Goal: Transaction & Acquisition: Download file/media

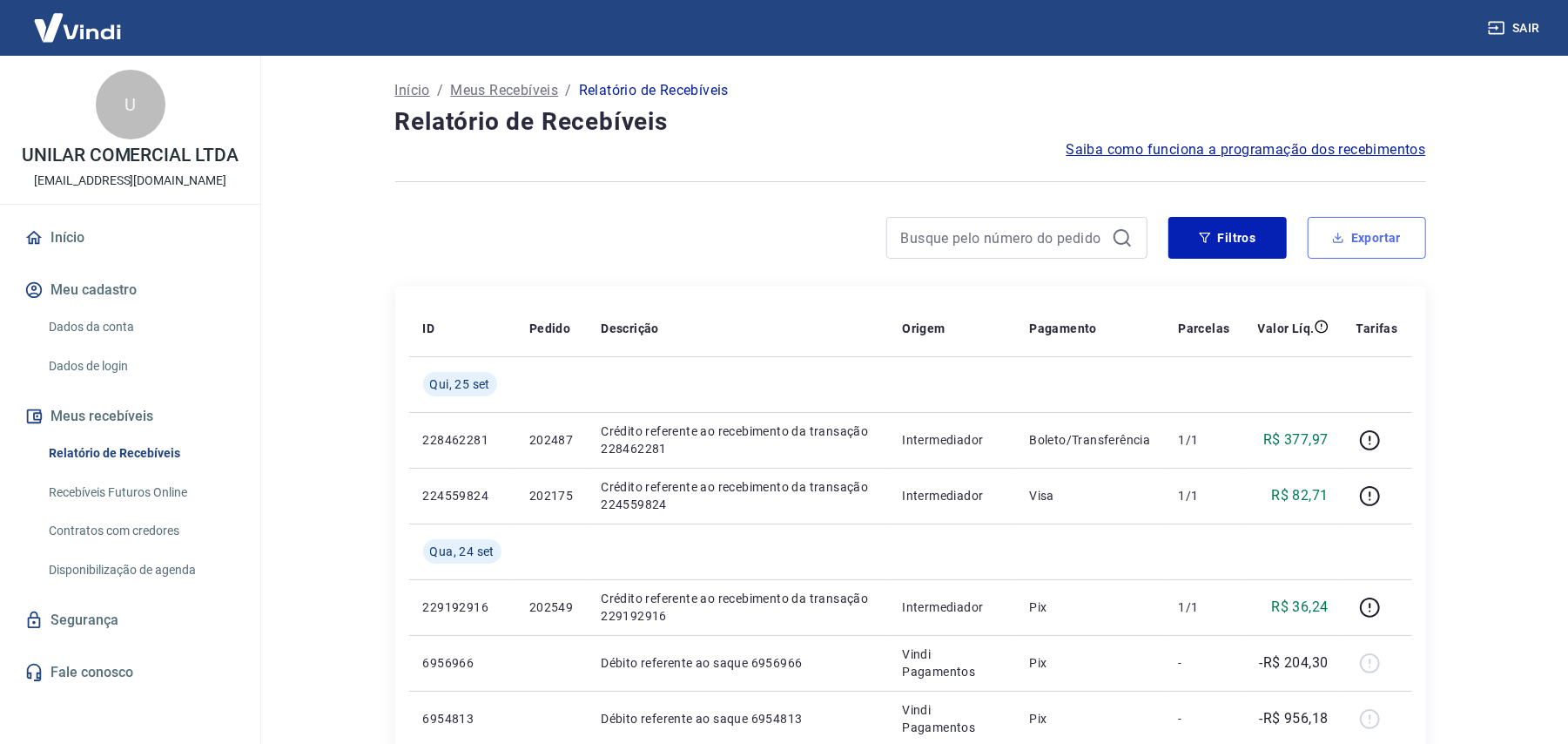
click at [1377, 251] on button "Exportar" at bounding box center [1367, 238] width 118 height 42
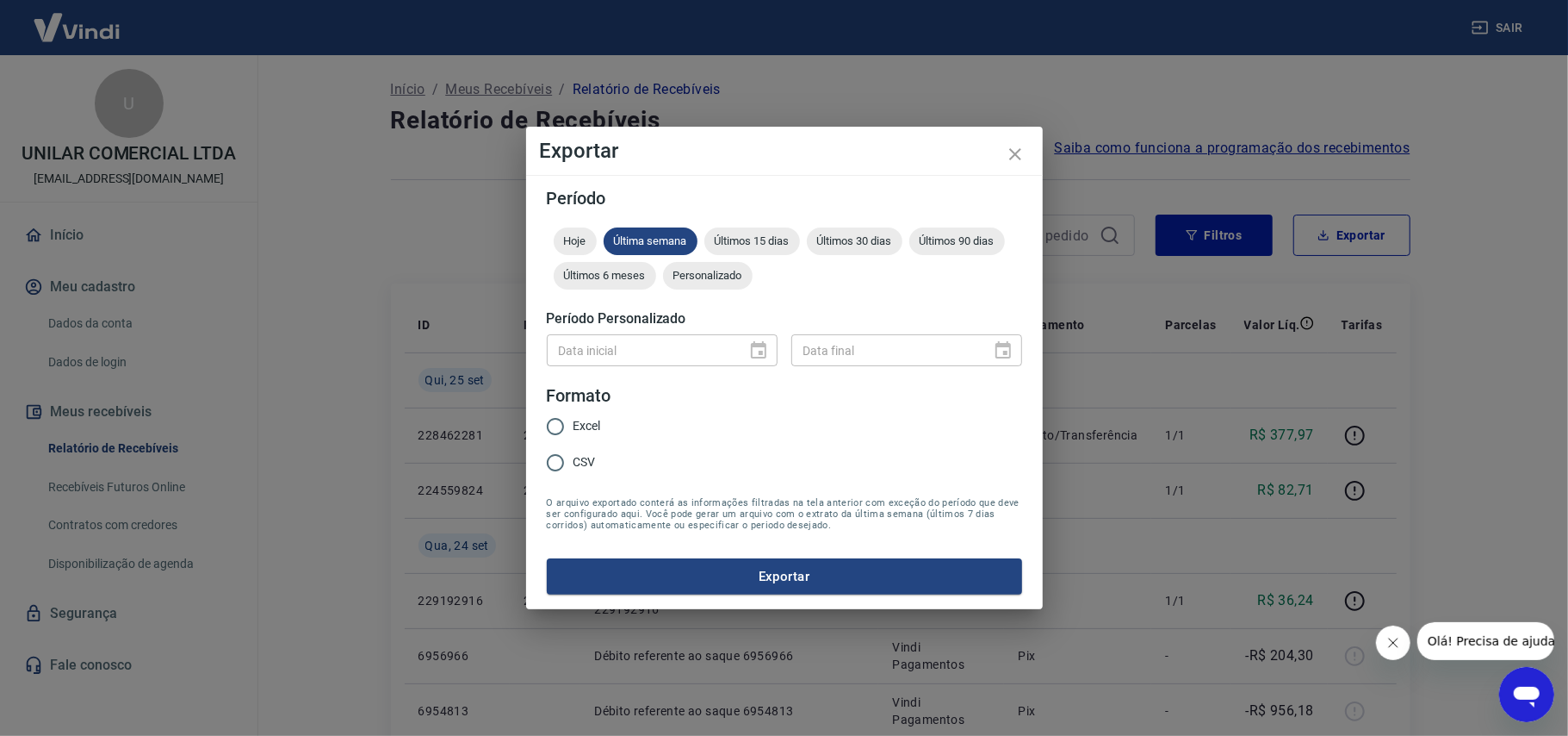
click at [720, 281] on span "Personalizado" at bounding box center [708, 274] width 89 height 13
click at [743, 346] on button "Choose date" at bounding box center [758, 350] width 34 height 34
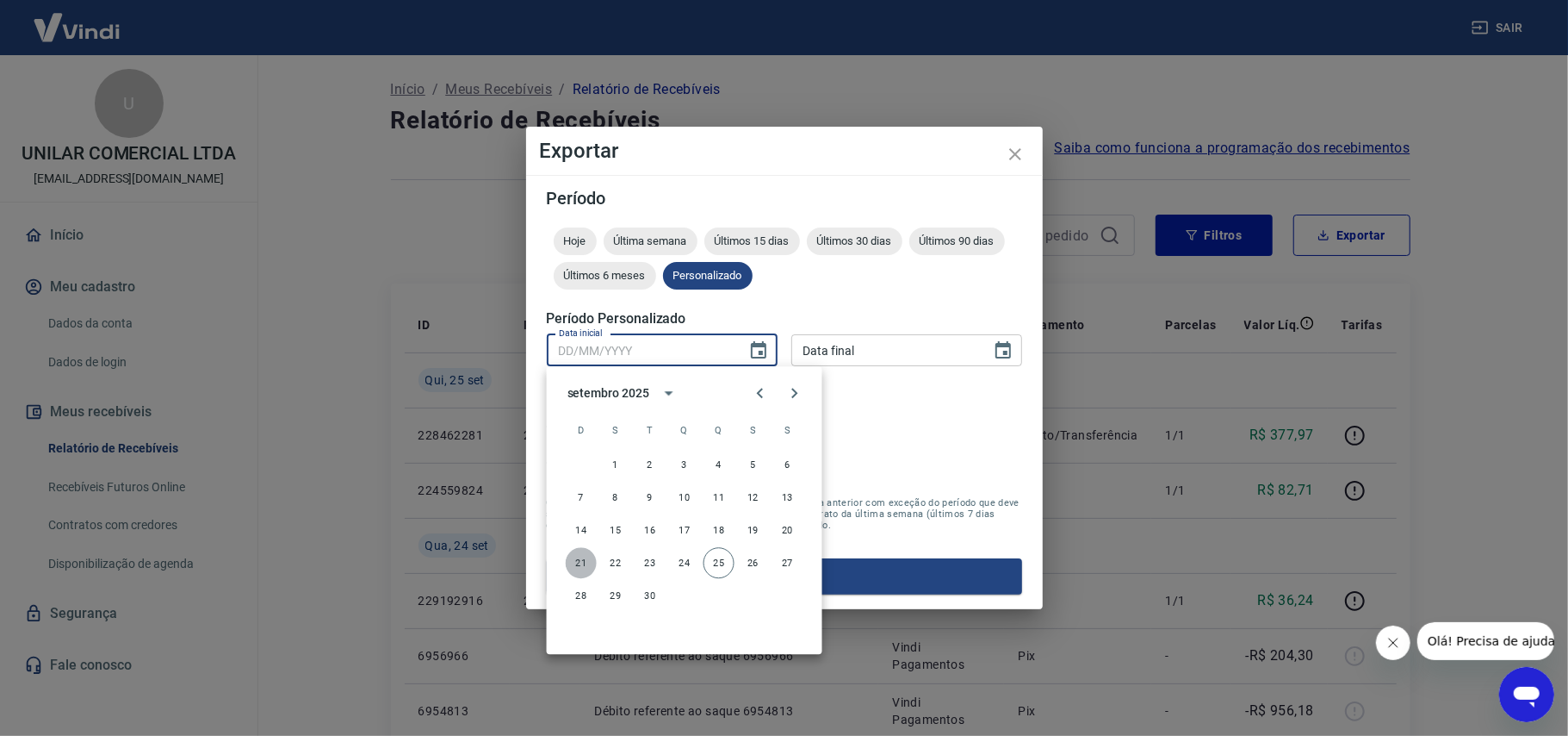
click at [582, 558] on button "21" at bounding box center [581, 563] width 31 height 31
type input "[DATE]"
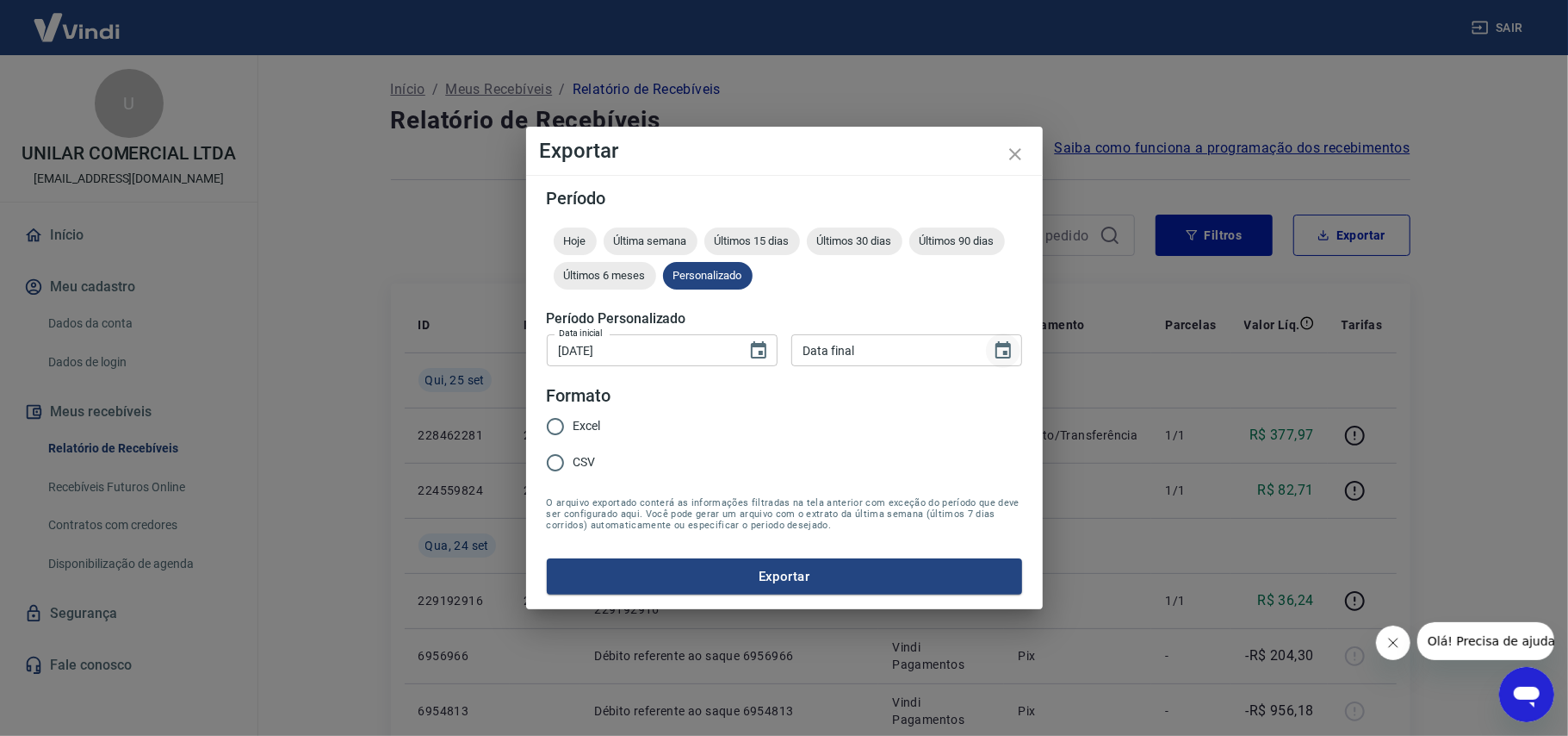
click at [1007, 352] on icon "Choose date" at bounding box center [1003, 350] width 16 height 18
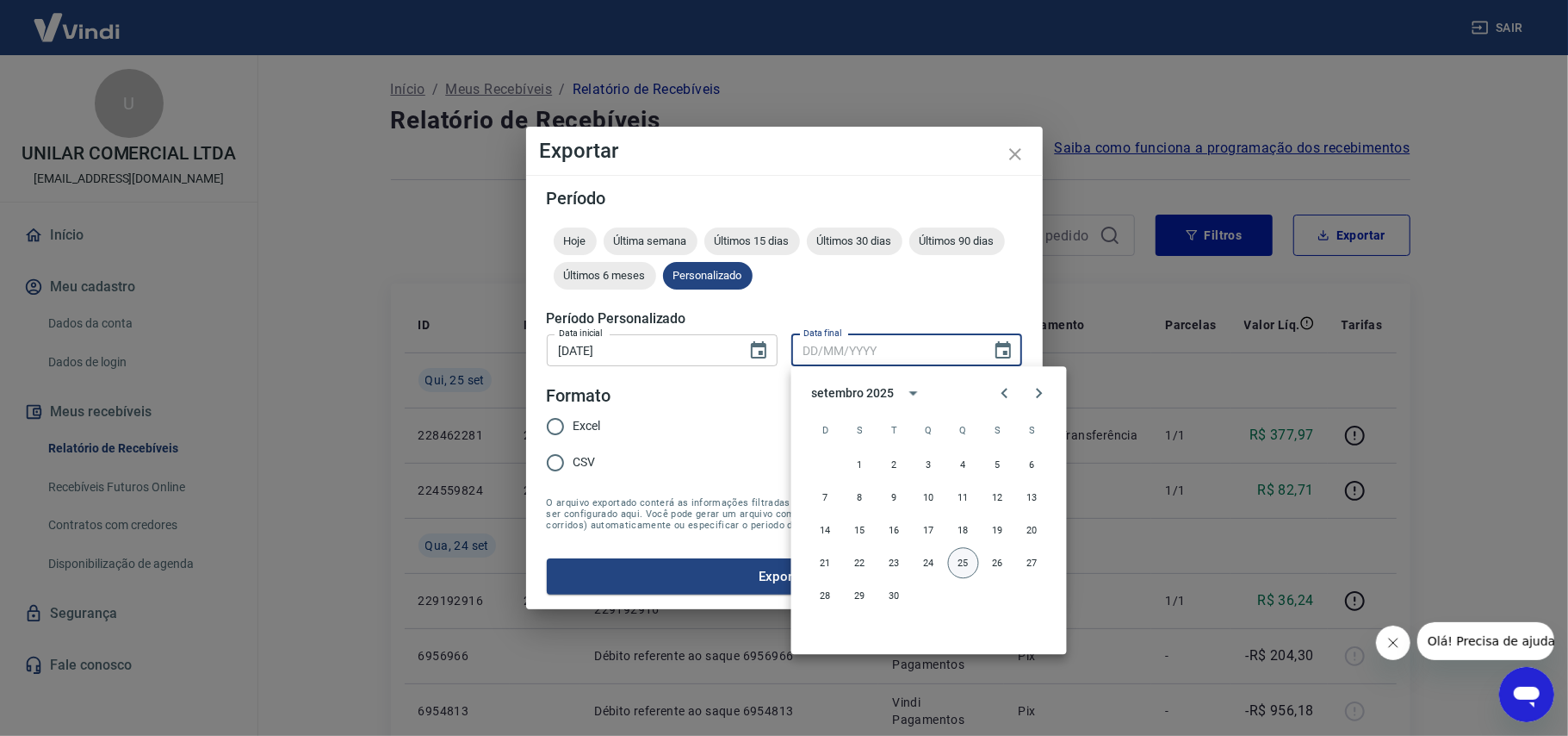
click at [965, 562] on button "25" at bounding box center [963, 563] width 31 height 31
type input "[DATE]"
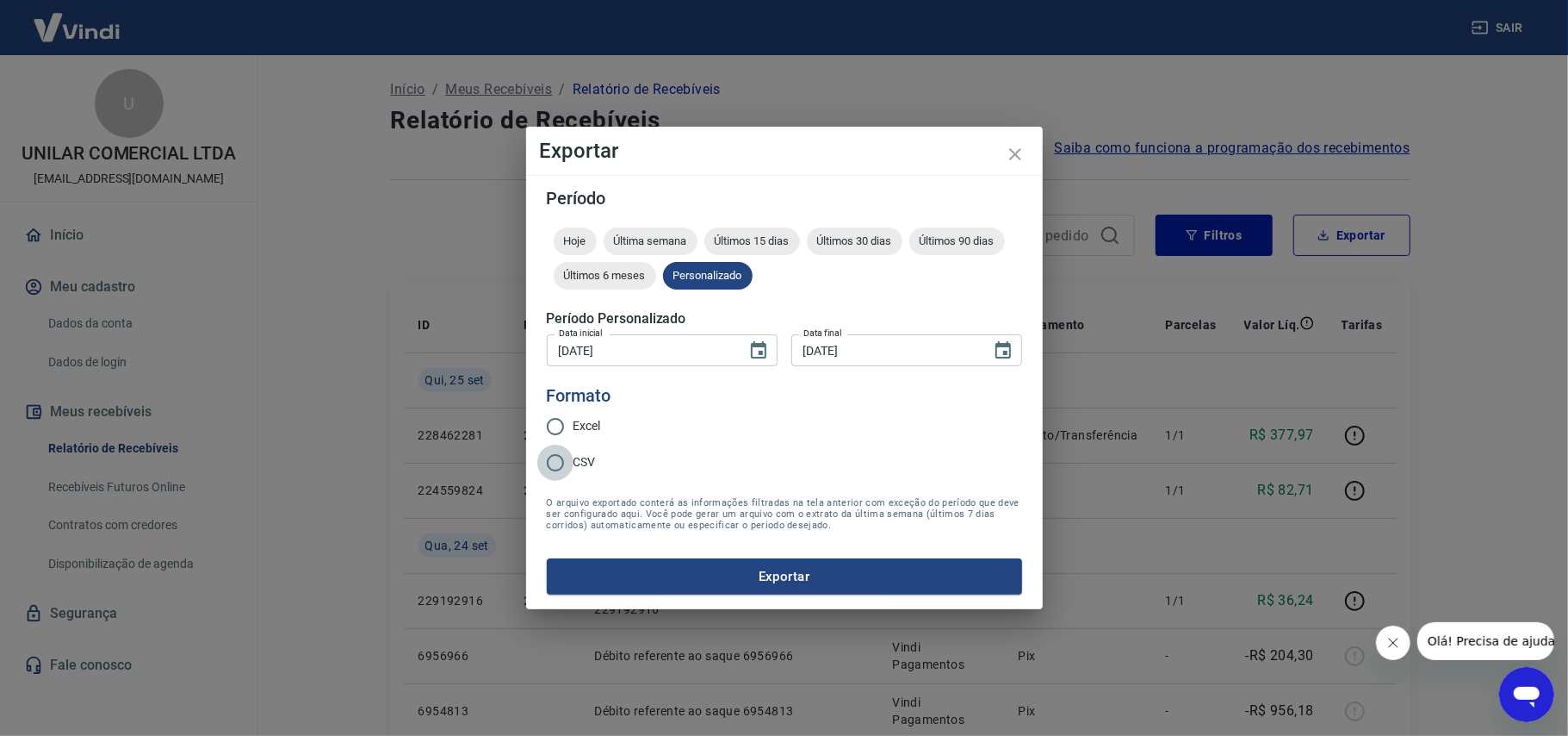
click at [558, 464] on input "CSV" at bounding box center [555, 462] width 36 height 36
radio input "true"
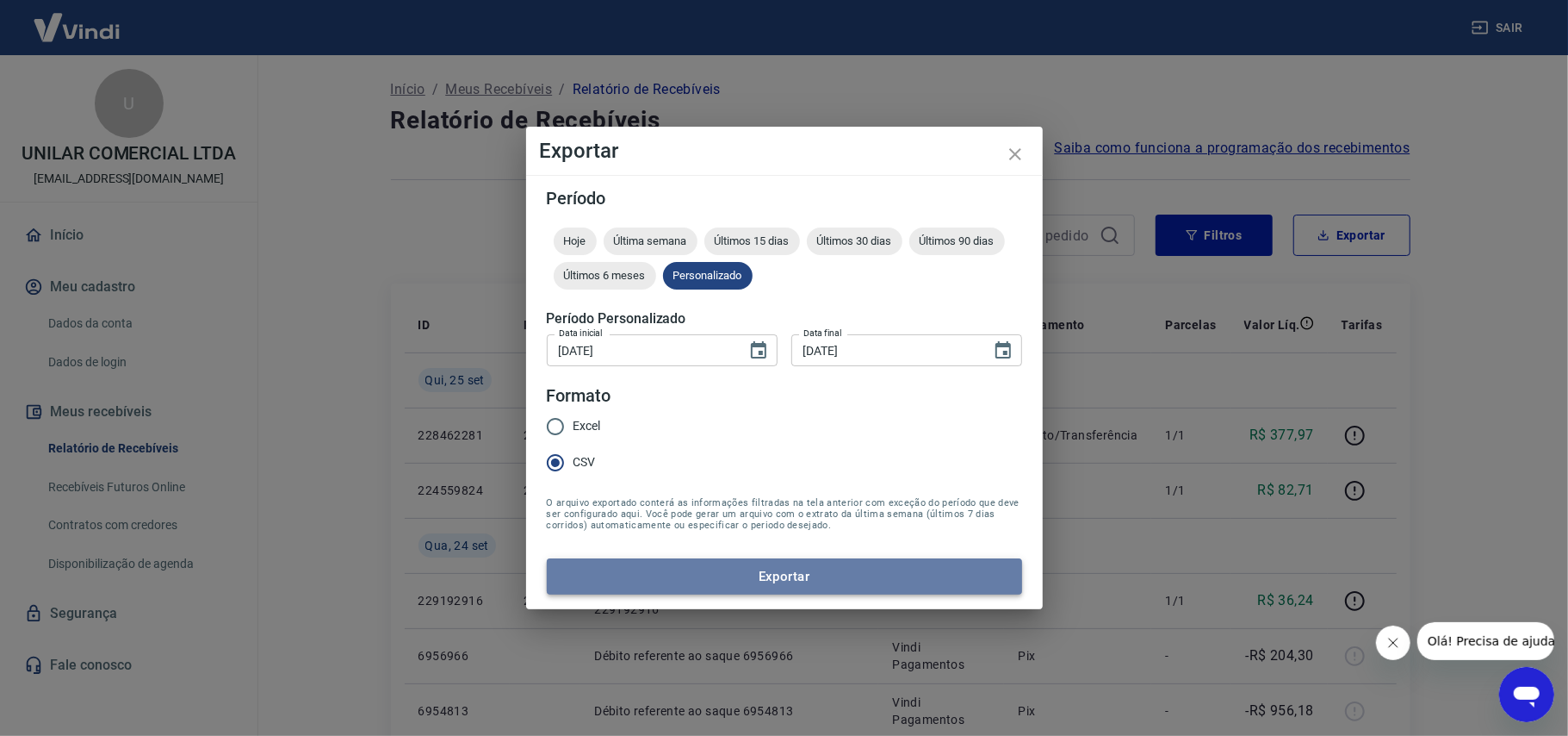
click at [682, 572] on button "Exportar" at bounding box center [784, 576] width 475 height 36
